Goal: Task Accomplishment & Management: Use online tool/utility

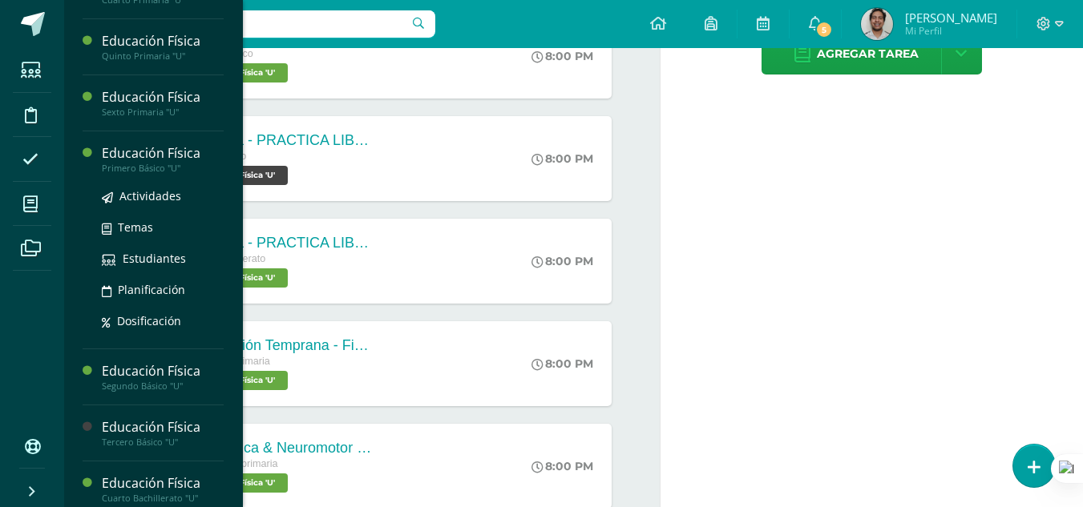
scroll to position [508, 0]
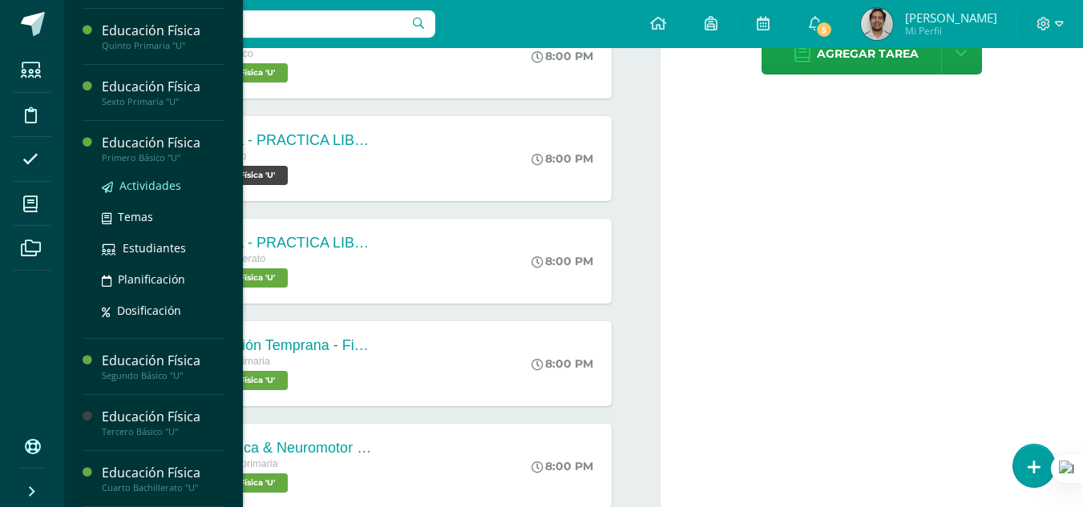
click at [133, 177] on link "Actividades" at bounding box center [163, 185] width 122 height 18
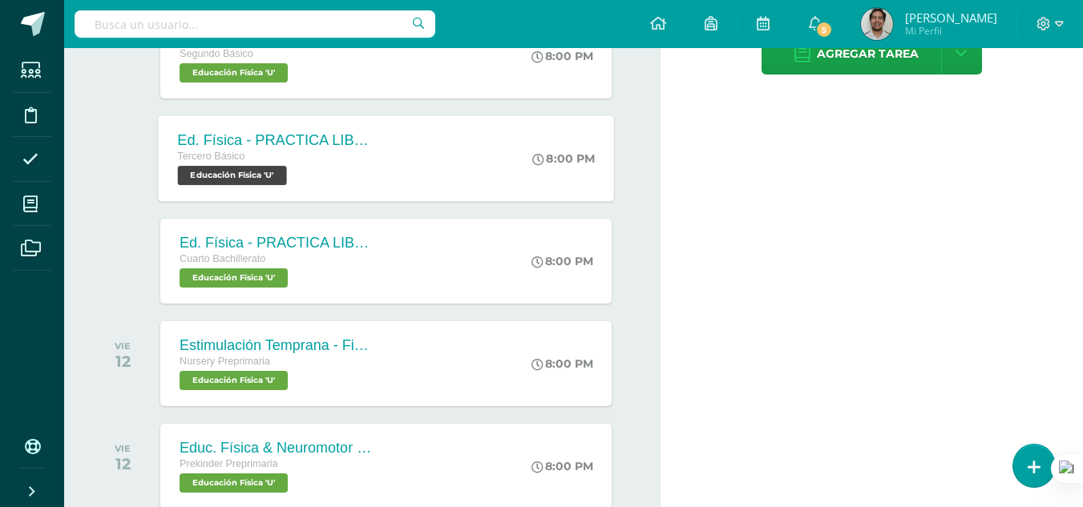
scroll to position [347, 0]
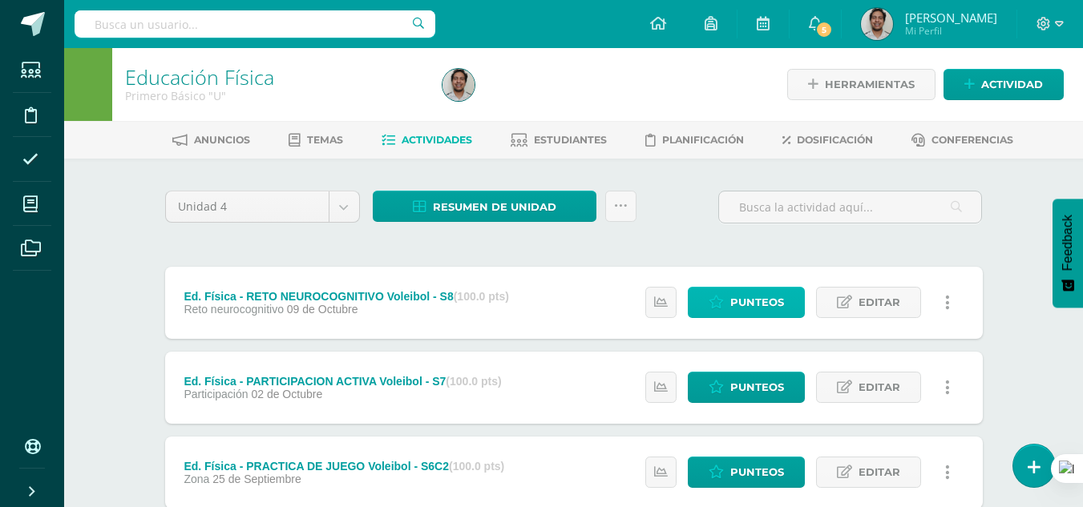
click at [779, 305] on span "Punteos" at bounding box center [757, 303] width 54 height 30
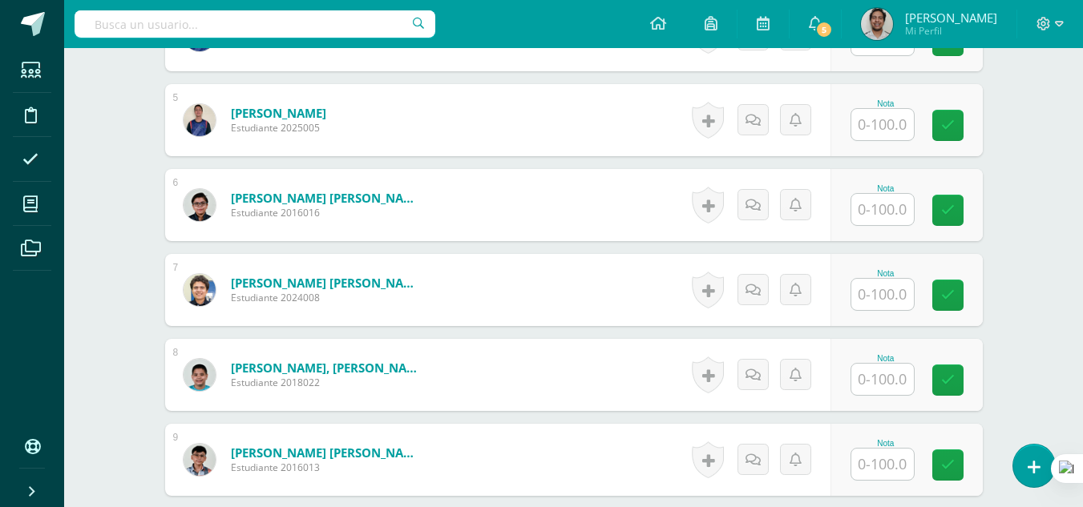
scroll to position [812, 0]
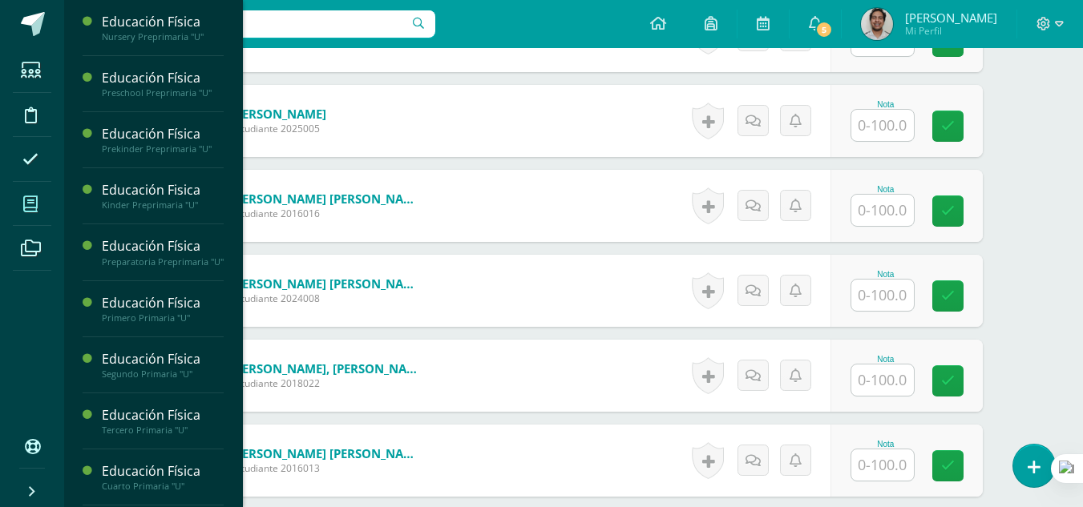
click at [22, 195] on span at bounding box center [31, 204] width 36 height 36
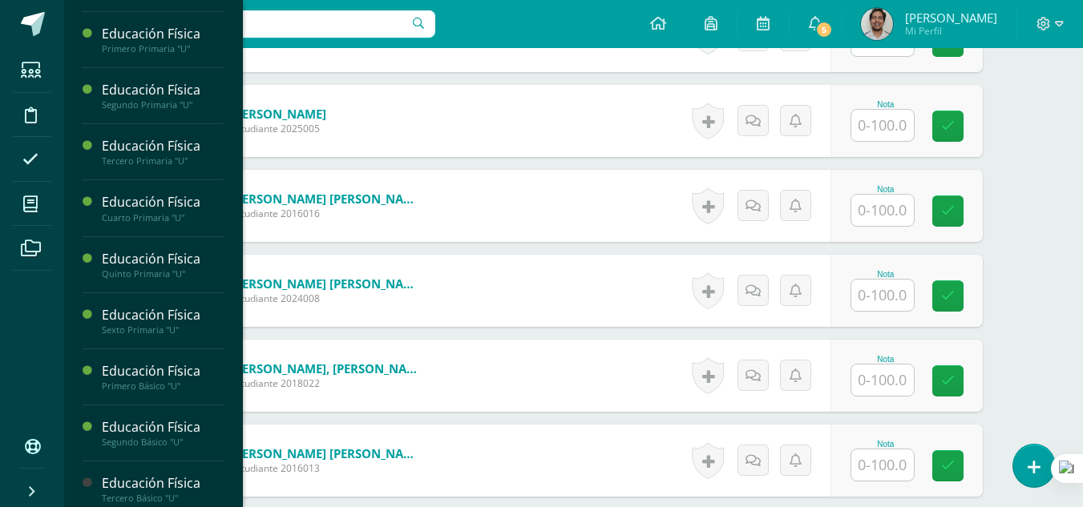
scroll to position [508, 0]
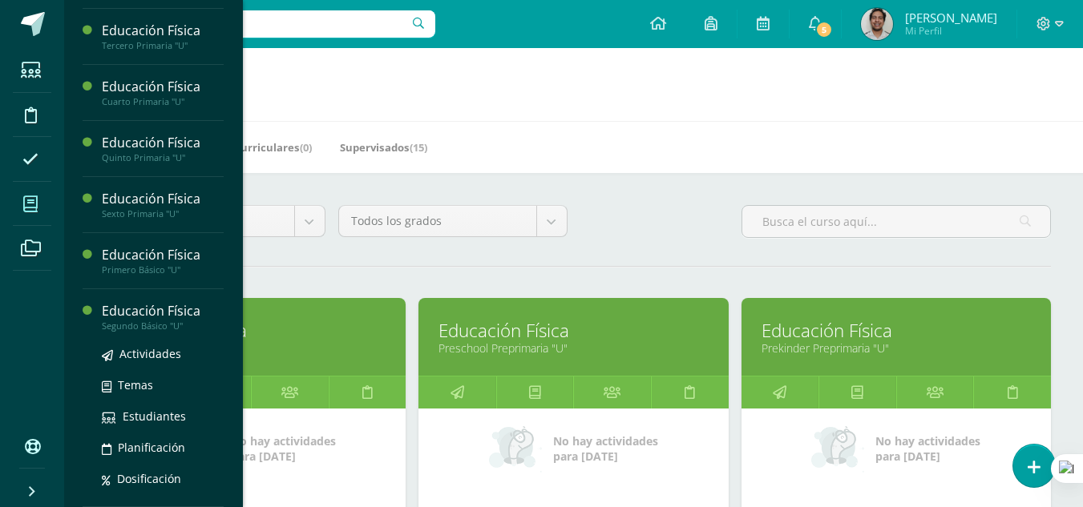
scroll to position [508, 0]
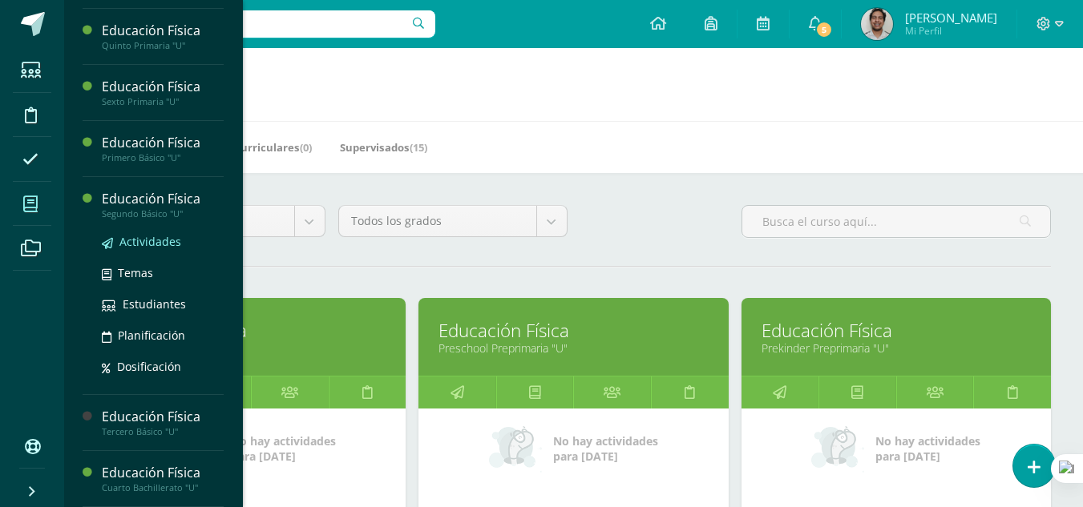
click at [143, 237] on span "Actividades" at bounding box center [150, 241] width 62 height 15
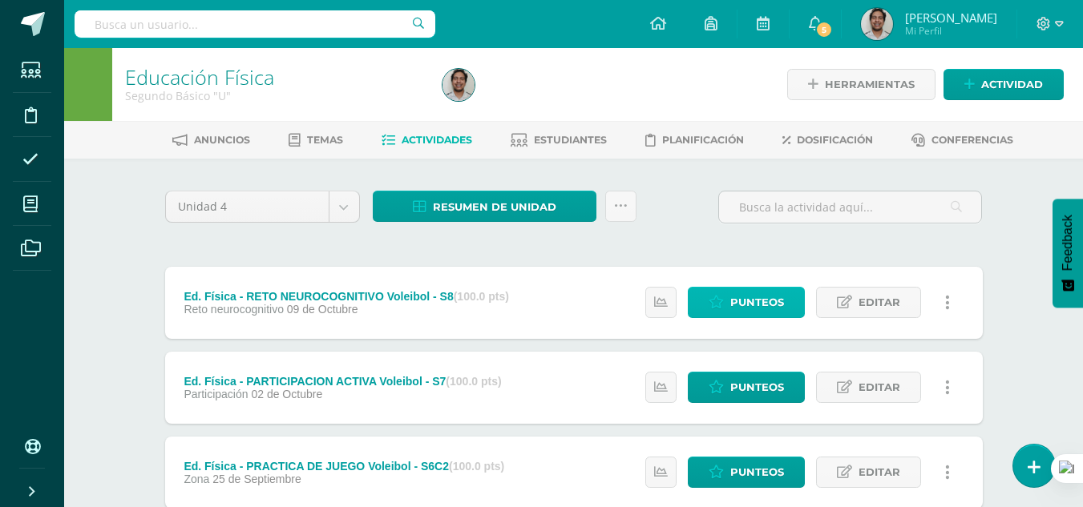
click at [750, 300] on span "Punteos" at bounding box center [757, 303] width 54 height 30
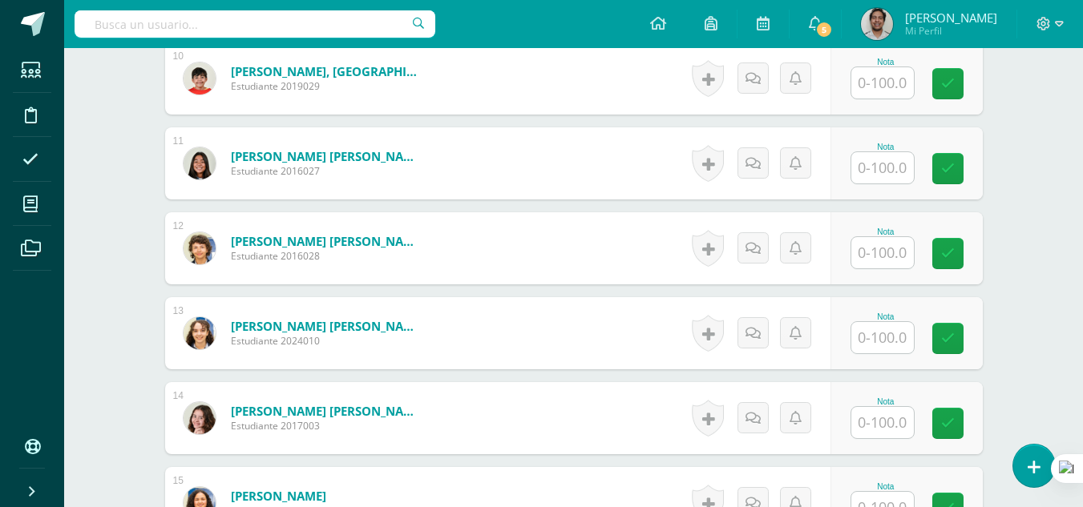
scroll to position [1495, 0]
